Goal: Obtain resource: Download file/media

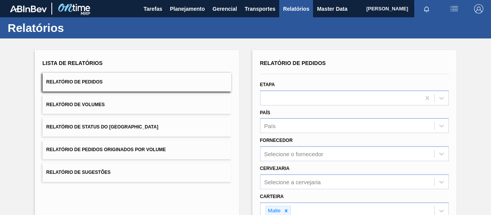
scroll to position [140, 0]
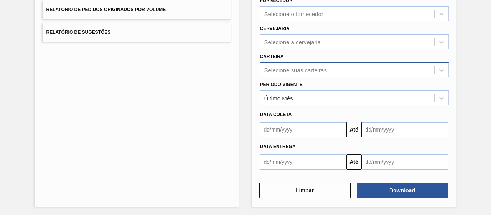
click at [289, 70] on div "Selecione suas carteiras" at bounding box center [295, 69] width 63 height 7
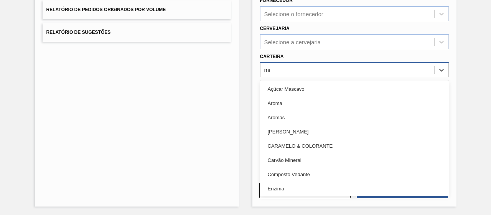
type input "mal"
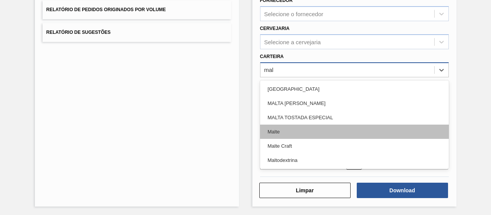
click at [282, 126] on div "Malte" at bounding box center [354, 131] width 189 height 14
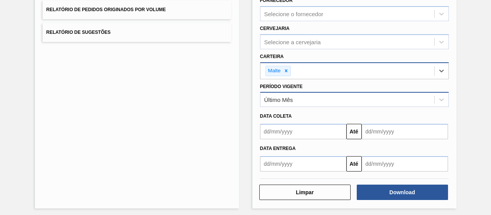
click at [279, 105] on div "Último Mês" at bounding box center [354, 99] width 189 height 15
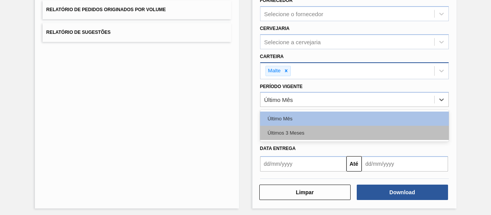
click at [275, 129] on div "Últimos 3 Meses" at bounding box center [354, 133] width 189 height 14
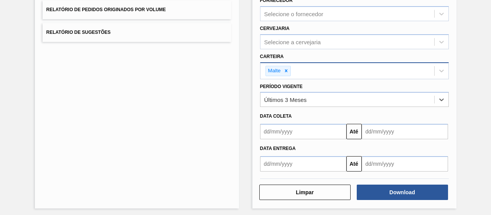
click at [286, 134] on input "text" at bounding box center [303, 131] width 86 height 15
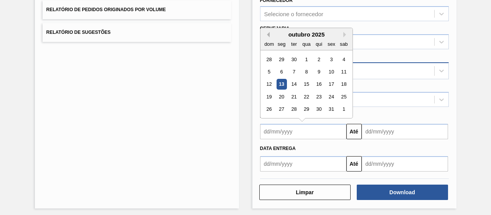
click at [266, 32] on button "Previous Month" at bounding box center [266, 34] width 5 height 5
click at [294, 60] on div "1" at bounding box center [294, 59] width 10 height 10
type input "[DATE]"
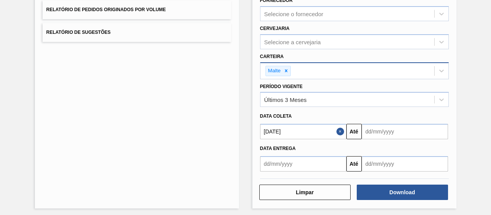
click at [389, 137] on input "text" at bounding box center [405, 131] width 86 height 15
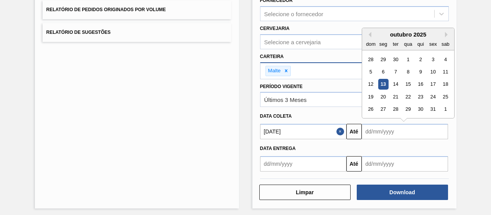
click at [387, 83] on div "13" at bounding box center [383, 84] width 10 height 10
type input "[DATE]"
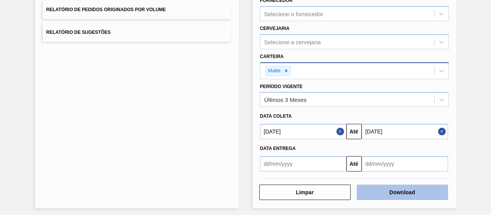
click at [397, 192] on button "Download" at bounding box center [402, 191] width 91 height 15
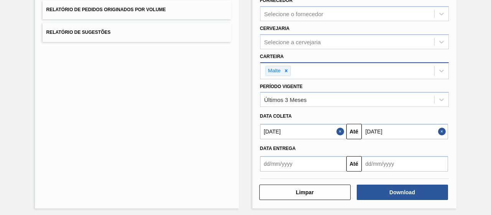
click at [221, 99] on div "Lista de Relatórios Relatório de Pedidos Relatório de Volumes Relatório de Stat…" at bounding box center [137, 59] width 204 height 298
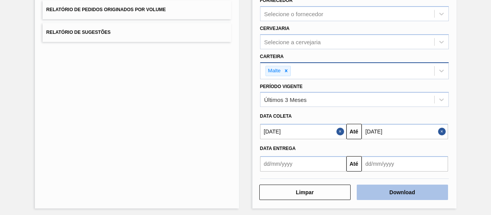
click at [397, 192] on button "Download" at bounding box center [402, 191] width 91 height 15
click at [398, 191] on button "Download" at bounding box center [402, 191] width 91 height 15
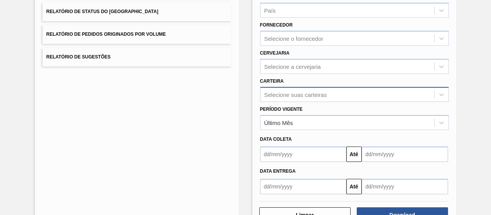
click at [282, 95] on div "Relatório de Pedidos Etapa País País Fornecedor Selecione o fornecedor Cervejar…" at bounding box center [354, 67] width 189 height 251
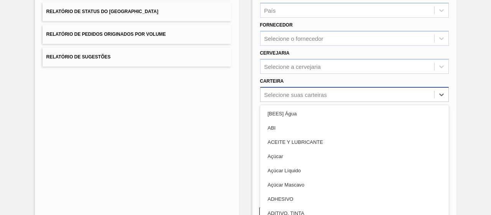
scroll to position [123, 0]
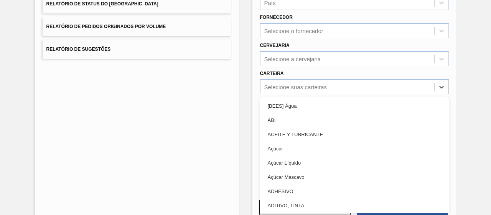
type input "A"
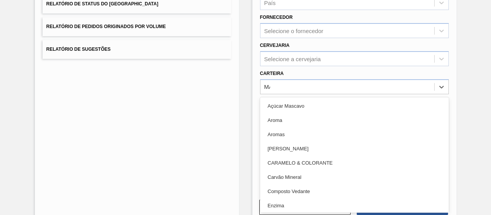
type input "MAL"
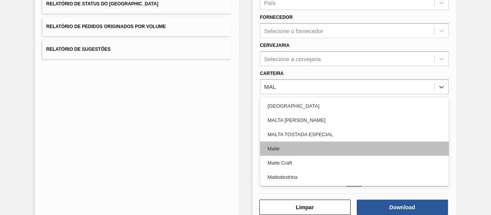
click at [286, 147] on div "Malte" at bounding box center [354, 148] width 189 height 14
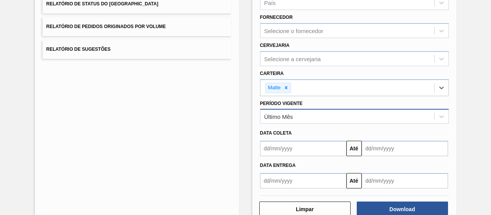
click at [274, 116] on div "Último Mês" at bounding box center [278, 116] width 29 height 7
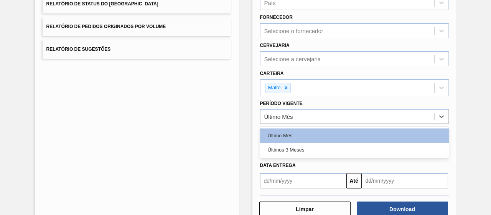
click at [274, 144] on div "Últimos 3 Meses" at bounding box center [354, 149] width 189 height 14
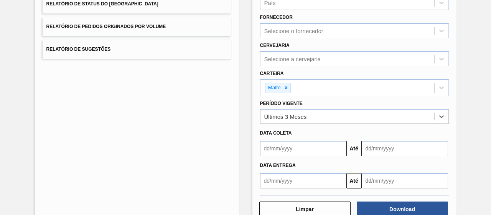
click at [284, 150] on input "text" at bounding box center [303, 147] width 86 height 15
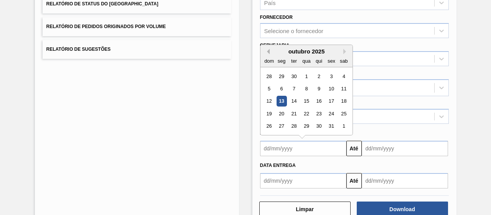
click at [268, 50] on button "Previous Month" at bounding box center [266, 51] width 5 height 5
click at [296, 76] on div "1" at bounding box center [294, 76] width 10 height 10
type input "[DATE]"
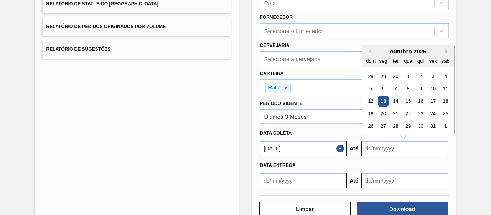
drag, startPoint x: 410, startPoint y: 149, endPoint x: 402, endPoint y: 149, distance: 8.5
click at [409, 149] on input "text" at bounding box center [405, 147] width 86 height 15
click at [385, 100] on div "13" at bounding box center [383, 101] width 10 height 10
type input "[DATE]"
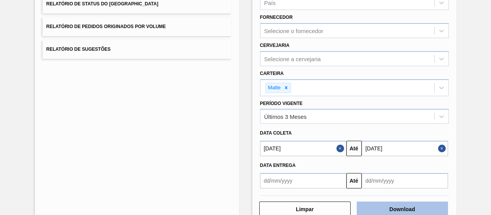
click at [393, 205] on button "Download" at bounding box center [402, 208] width 91 height 15
